Goal: Task Accomplishment & Management: Manage account settings

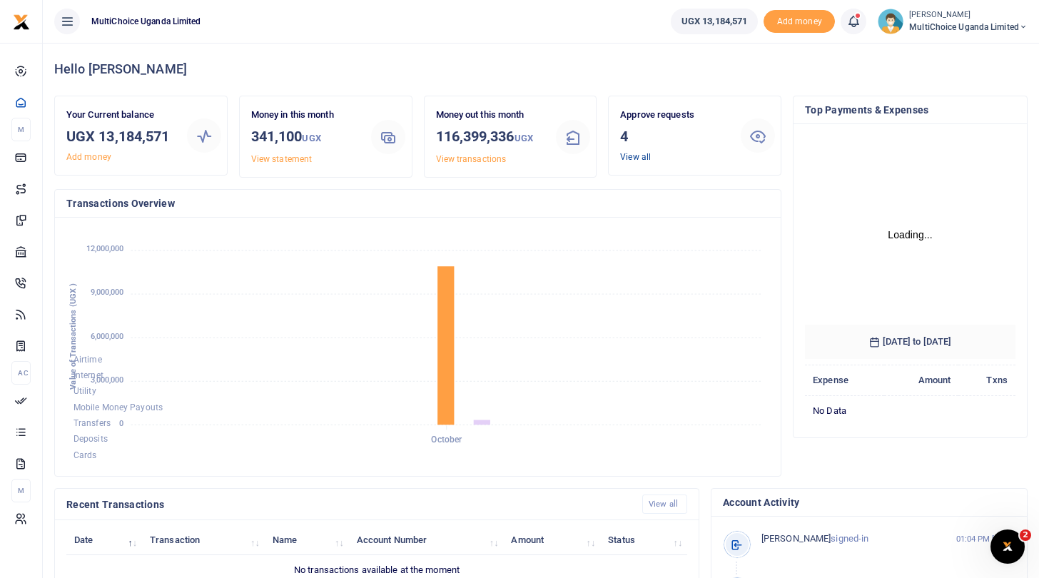
click at [631, 155] on link "View all" at bounding box center [635, 157] width 31 height 10
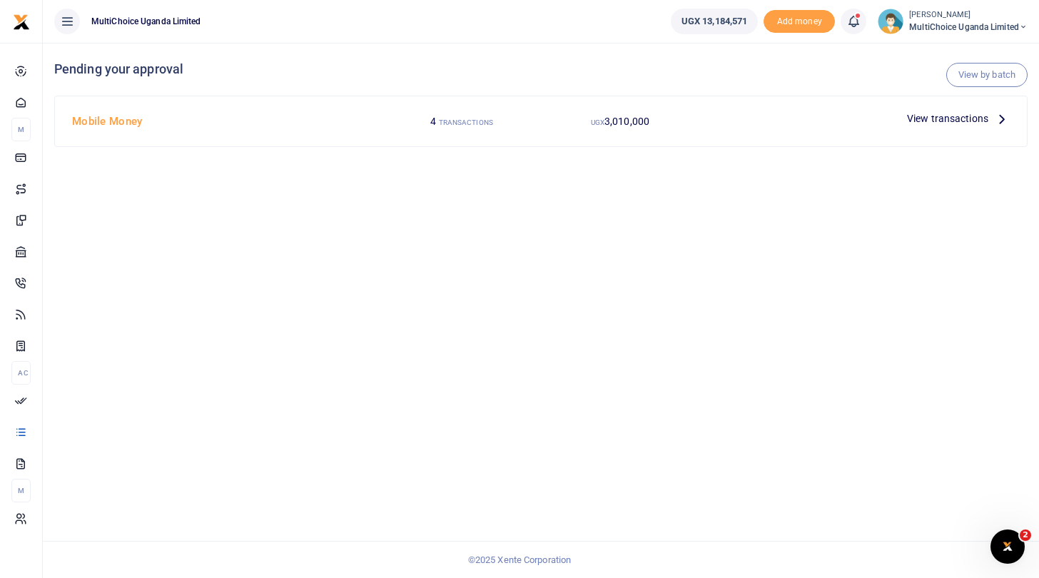
click at [914, 118] on span "View transactions" at bounding box center [947, 119] width 81 height 16
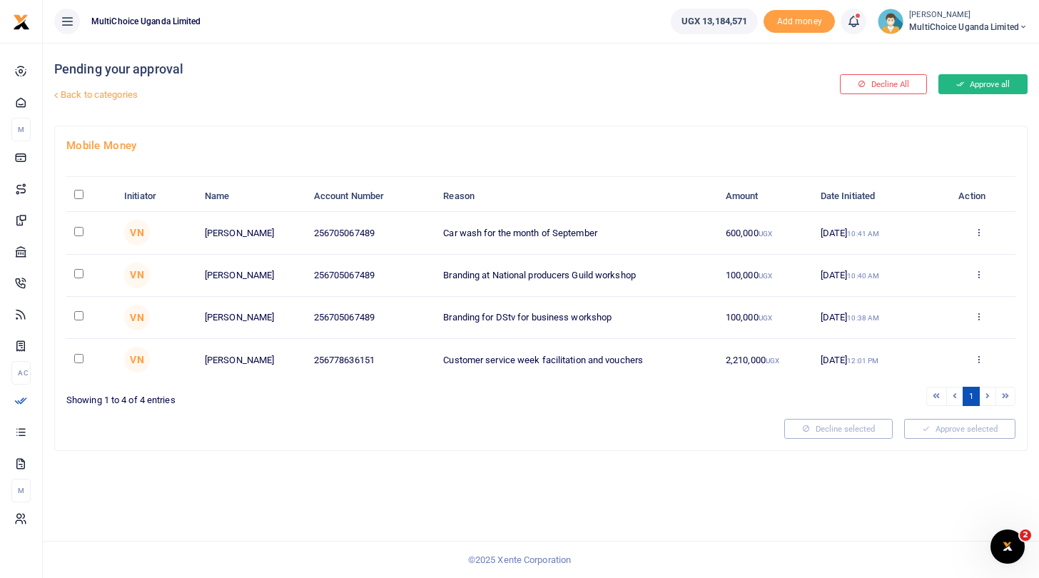
click at [969, 80] on button "Approve all" at bounding box center [982, 84] width 89 height 20
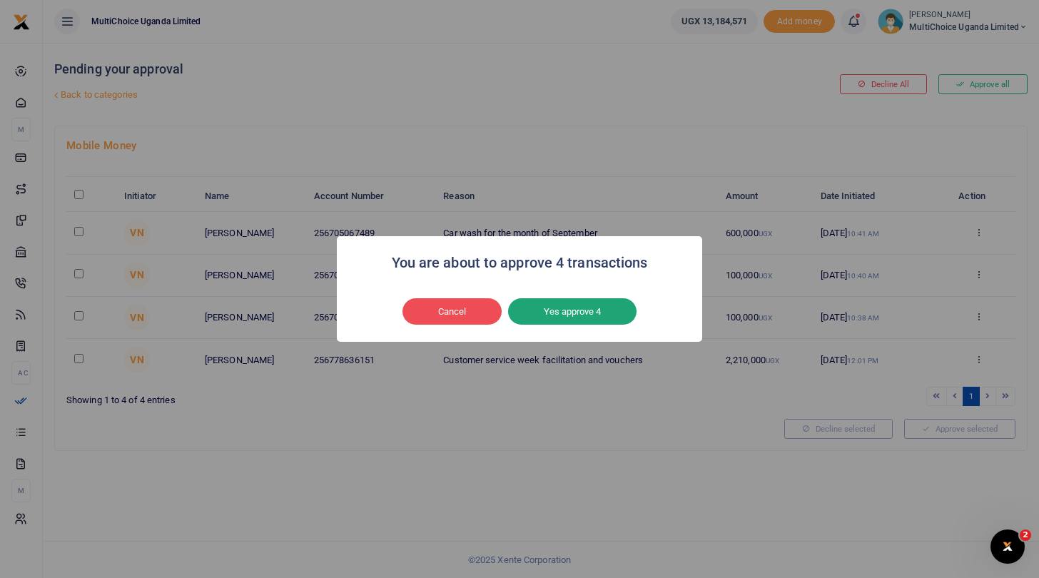
click at [606, 308] on button "Yes approve 4" at bounding box center [572, 311] width 128 height 27
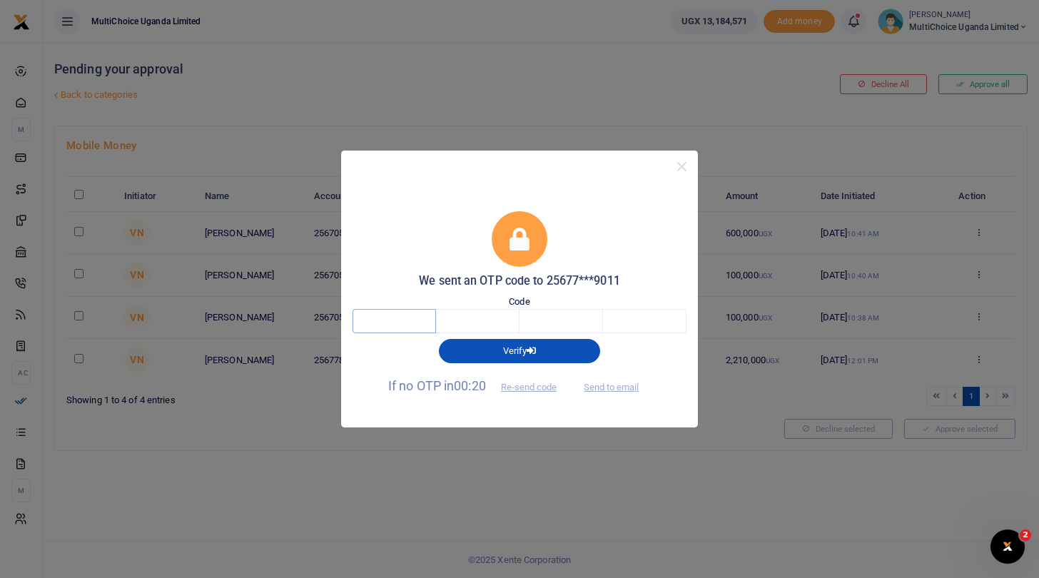
click at [416, 324] on input "text" at bounding box center [393, 321] width 83 height 24
type input "2"
type input "7"
type input "6"
type input "2"
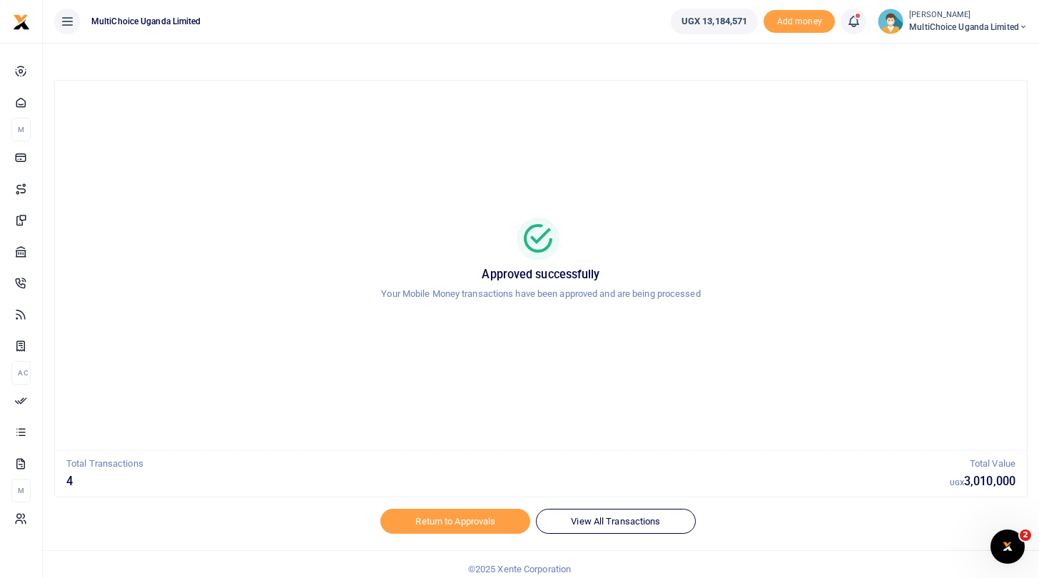
click at [952, 24] on span "MultiChoice Uganda Limited" at bounding box center [968, 27] width 118 height 13
click at [956, 50] on link "Switch accounts" at bounding box center [973, 52] width 113 height 20
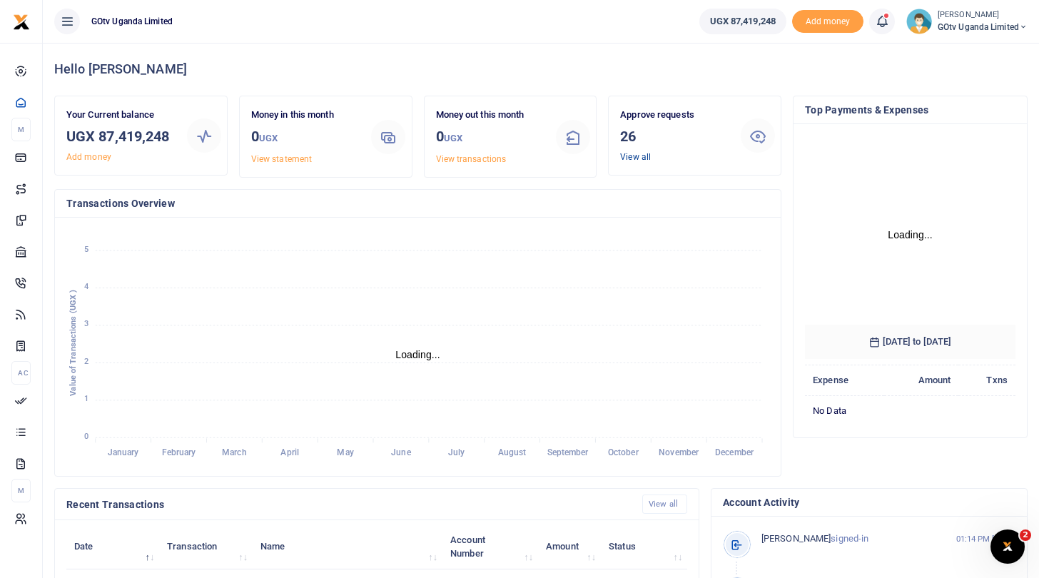
click at [631, 158] on link "View all" at bounding box center [635, 157] width 31 height 10
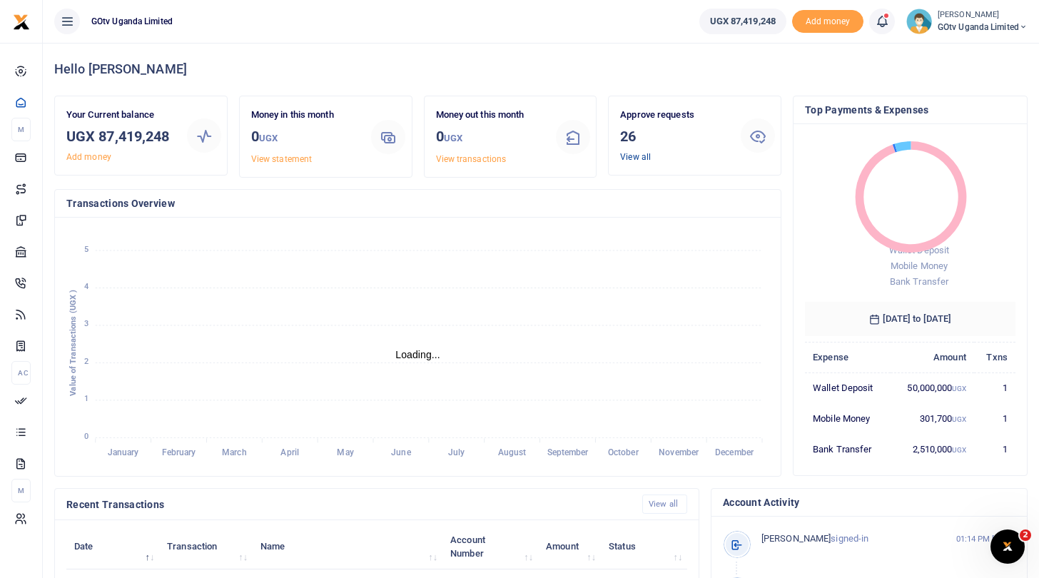
scroll to position [1, 1]
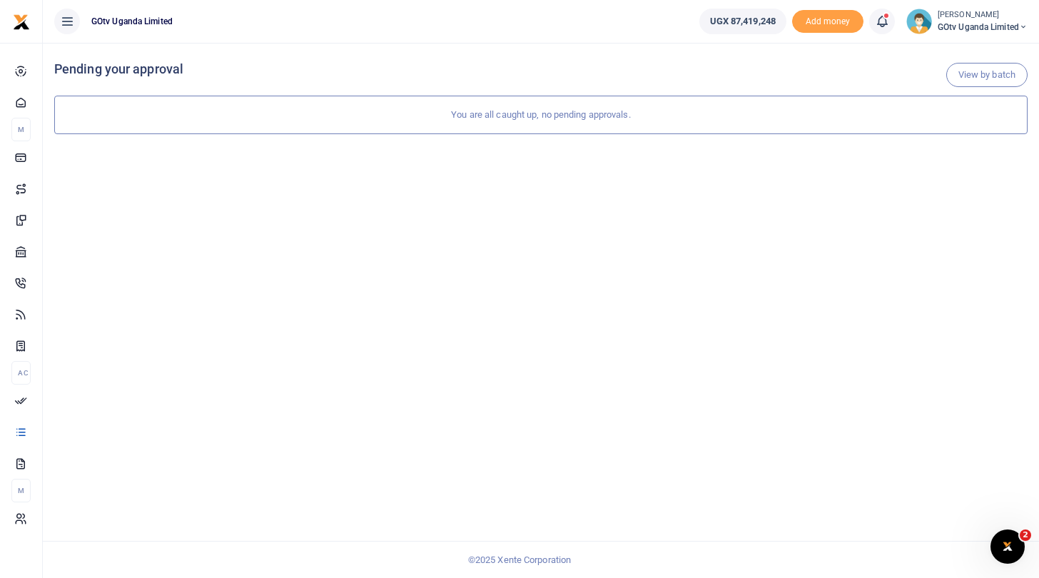
click at [937, 29] on span "GOtv Uganda Limited" at bounding box center [982, 27] width 90 height 13
click at [951, 51] on link "Switch accounts" at bounding box center [973, 52] width 113 height 20
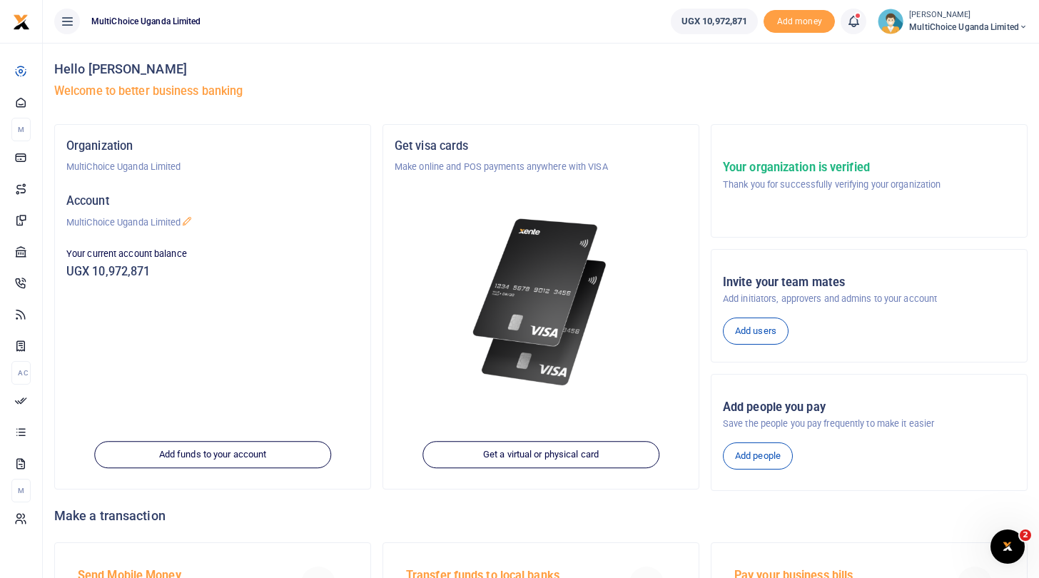
click at [938, 24] on span "MultiChoice Uganda Limited" at bounding box center [968, 27] width 118 height 13
click at [942, 52] on link "Switch accounts" at bounding box center [973, 52] width 113 height 20
click at [1014, 26] on span "MultiChoice Uganda Limited" at bounding box center [968, 27] width 118 height 13
click at [959, 131] on link "Logout" at bounding box center [973, 131] width 113 height 20
